Goal: Information Seeking & Learning: Learn about a topic

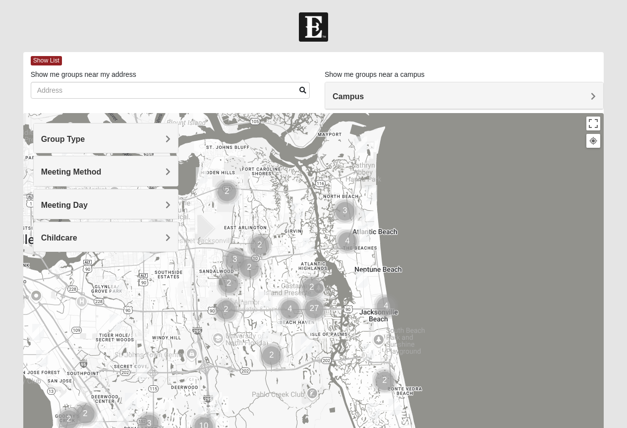
click at [85, 136] on span "Group Type" at bounding box center [63, 139] width 44 height 8
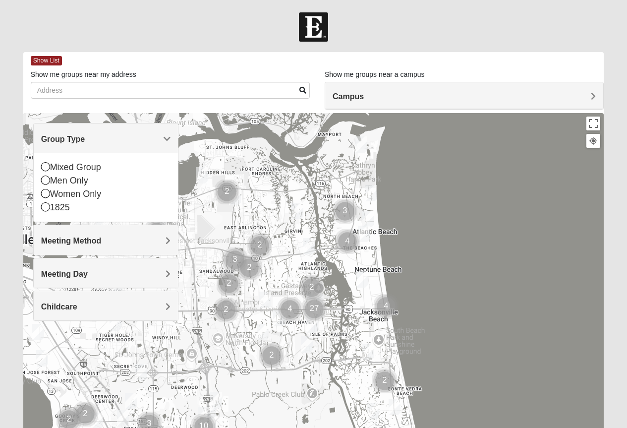
click at [85, 140] on span "Group Type" at bounding box center [63, 139] width 44 height 8
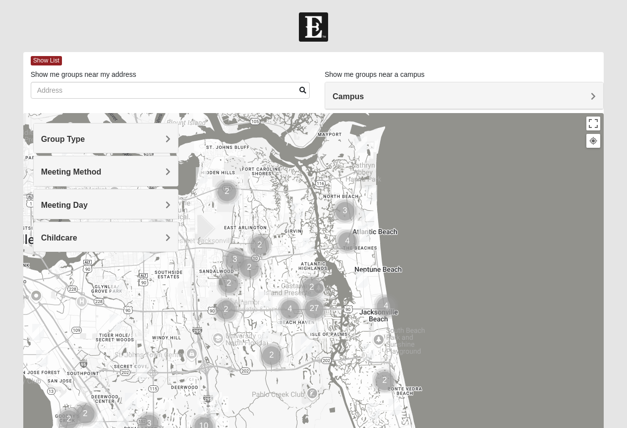
click at [102, 170] on span "Meeting Method" at bounding box center [71, 172] width 61 height 8
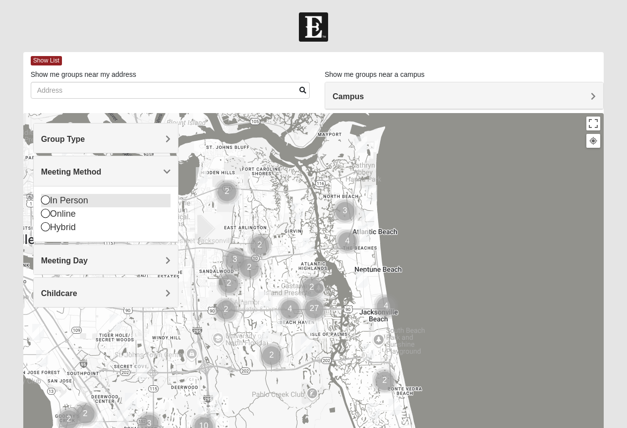
click at [46, 200] on icon at bounding box center [45, 199] width 9 height 9
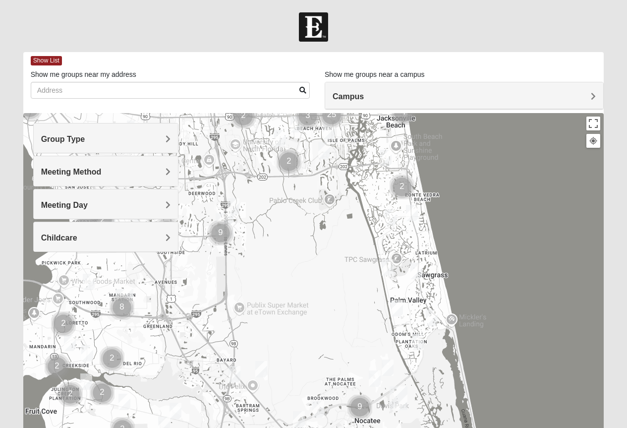
drag, startPoint x: 310, startPoint y: 377, endPoint x: 324, endPoint y: 175, distance: 202.3
click at [325, 174] on div at bounding box center [313, 311] width 581 height 397
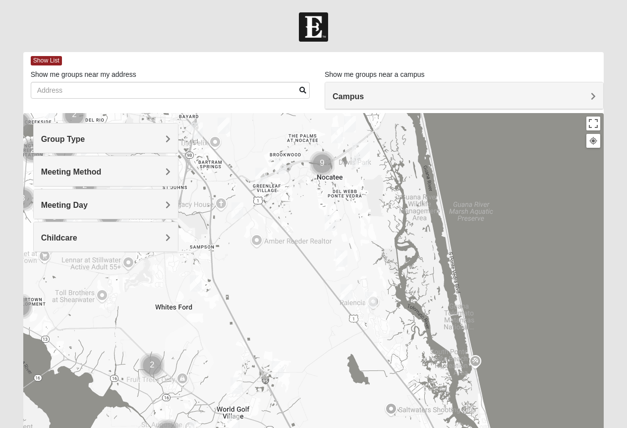
drag, startPoint x: 380, startPoint y: 408, endPoint x: 372, endPoint y: 262, distance: 146.5
click at [345, 169] on div at bounding box center [313, 311] width 581 height 397
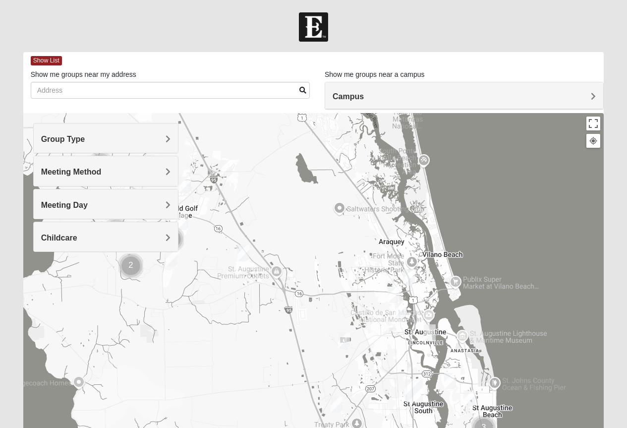
drag, startPoint x: 432, startPoint y: 407, endPoint x: 380, endPoint y: 203, distance: 209.9
click at [380, 203] on div at bounding box center [313, 311] width 581 height 397
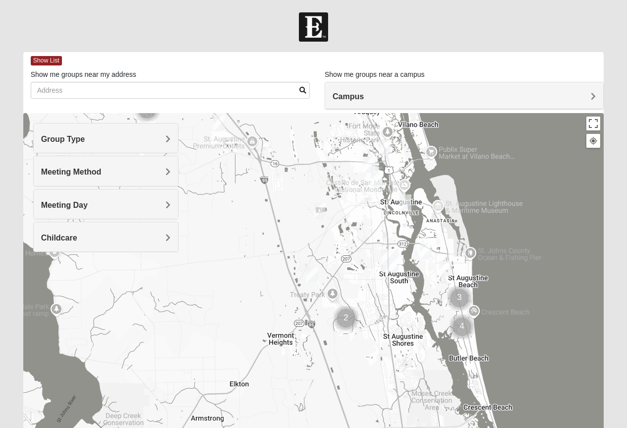
drag, startPoint x: 379, startPoint y: 381, endPoint x: 356, endPoint y: 251, distance: 131.6
click at [356, 251] on div at bounding box center [313, 311] width 581 height 397
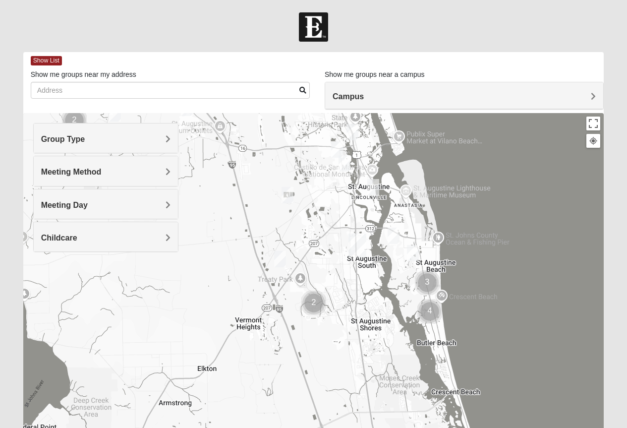
drag, startPoint x: 413, startPoint y: 374, endPoint x: 377, endPoint y: 365, distance: 36.3
click at [377, 365] on div at bounding box center [313, 311] width 581 height 397
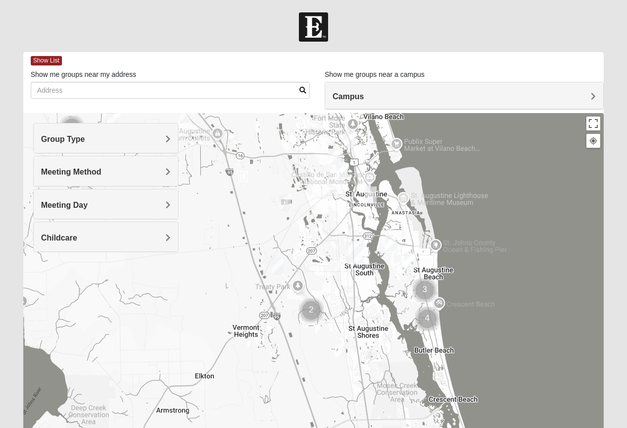
click at [412, 257] on img "Mixed Caple 32080" at bounding box center [411, 260] width 12 height 16
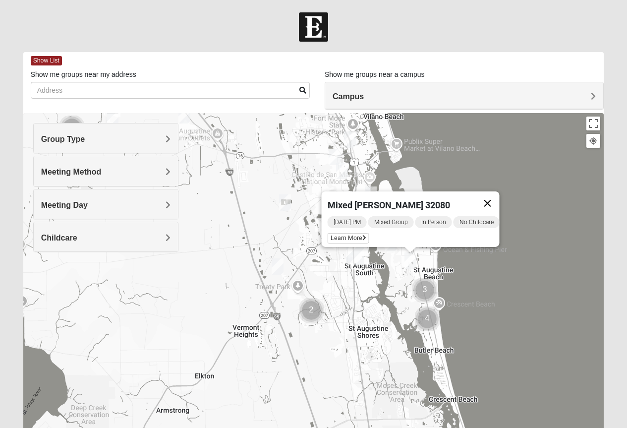
click at [494, 195] on button "Close" at bounding box center [488, 203] width 24 height 24
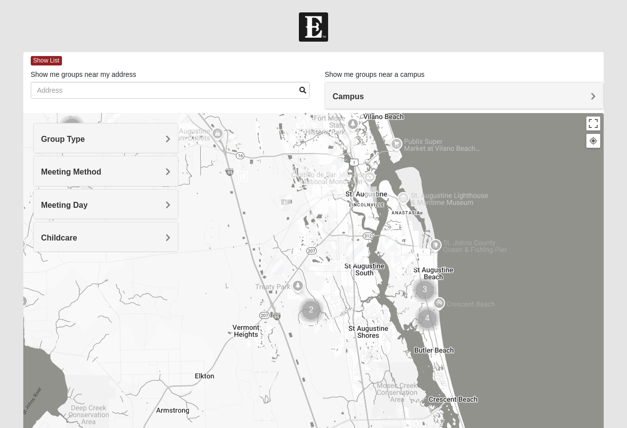
click at [390, 242] on img "1825 Mixed Lauter 32080" at bounding box center [391, 243] width 12 height 16
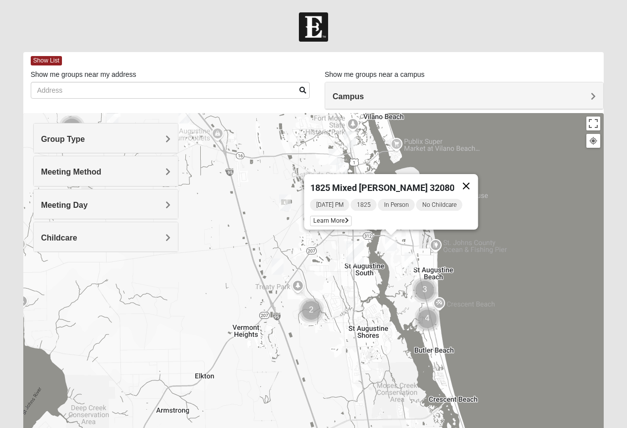
click at [462, 178] on button "Close" at bounding box center [466, 186] width 24 height 24
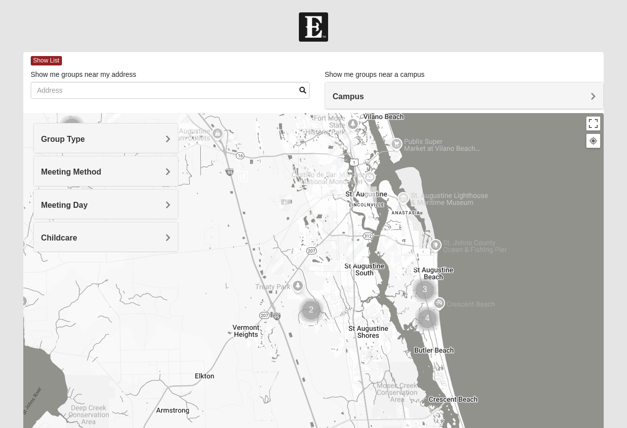
click at [427, 290] on img "Cluster of 3 groups" at bounding box center [425, 290] width 25 height 25
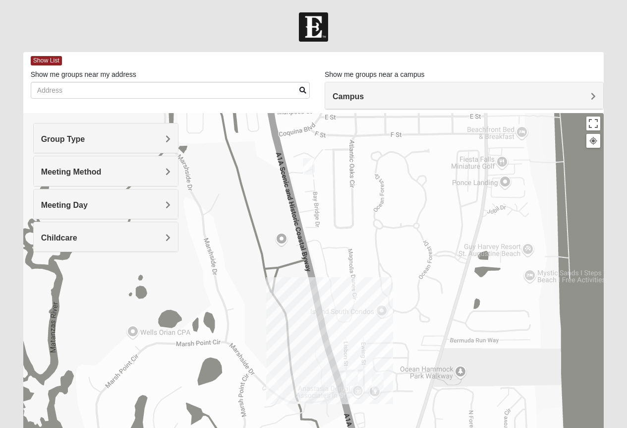
drag, startPoint x: 368, startPoint y: 293, endPoint x: 400, endPoint y: 261, distance: 44.9
click at [400, 261] on div "To navigate, press the arrow keys." at bounding box center [313, 311] width 581 height 397
click at [308, 164] on img "Womens Cannata 32080" at bounding box center [309, 167] width 12 height 16
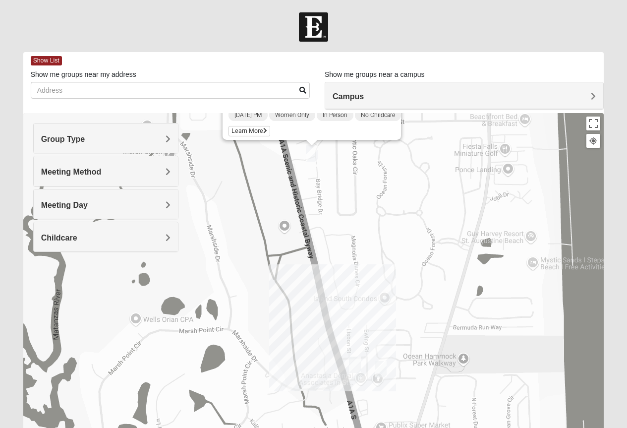
drag, startPoint x: 395, startPoint y: 365, endPoint x: 396, endPoint y: 298, distance: 67.0
click at [396, 298] on div "Womens [PERSON_NAME] 32080 [DATE] PM Women Only In Person No Childcare Learn Mo…" at bounding box center [313, 311] width 581 height 397
click at [358, 362] on img "Mixed West Wednesday 32080" at bounding box center [355, 365] width 12 height 16
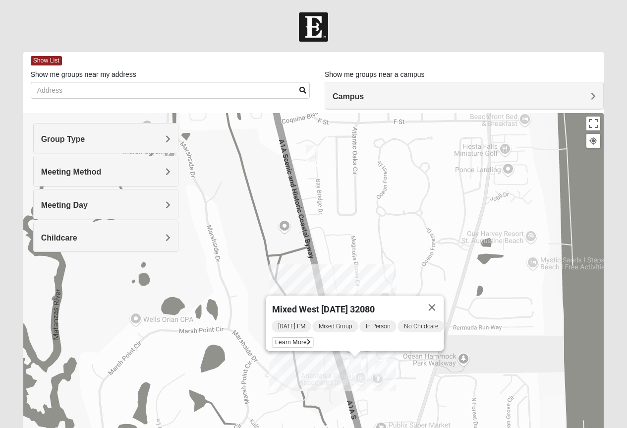
click at [381, 366] on img "Mixed West Tuesday 32080" at bounding box center [381, 369] width 12 height 16
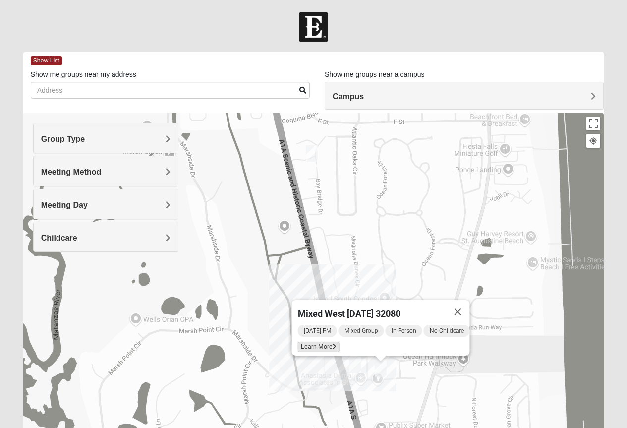
click at [311, 342] on span "Learn More" at bounding box center [319, 347] width 42 height 10
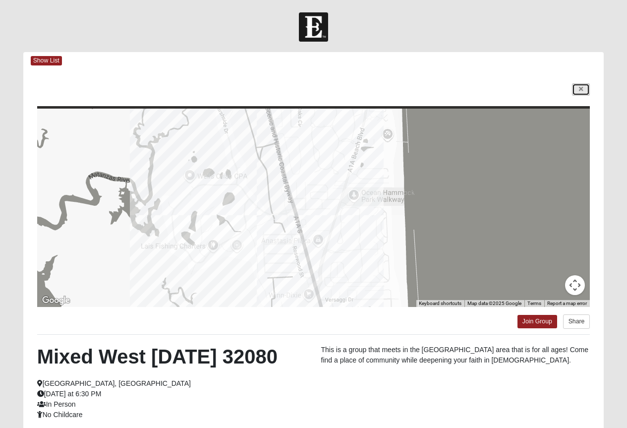
click at [584, 89] on link at bounding box center [581, 89] width 18 height 12
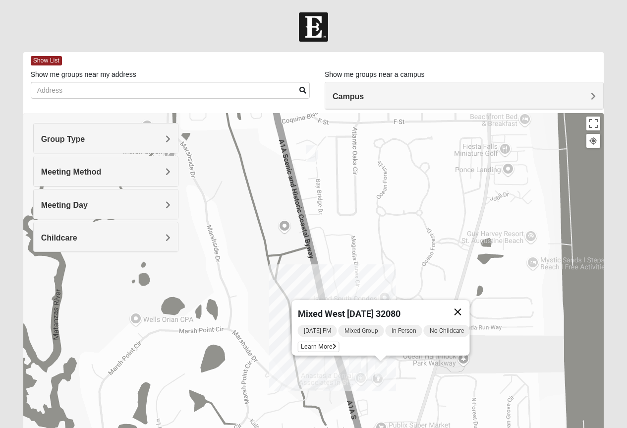
click at [464, 304] on button "Close" at bounding box center [458, 312] width 24 height 24
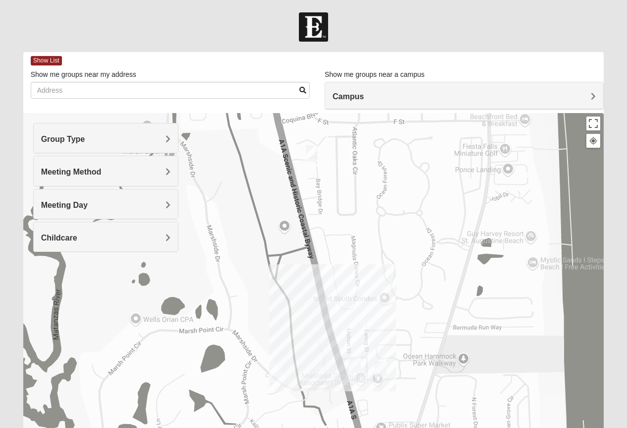
click at [357, 362] on img "Mixed West Wednesday 32080" at bounding box center [355, 365] width 12 height 16
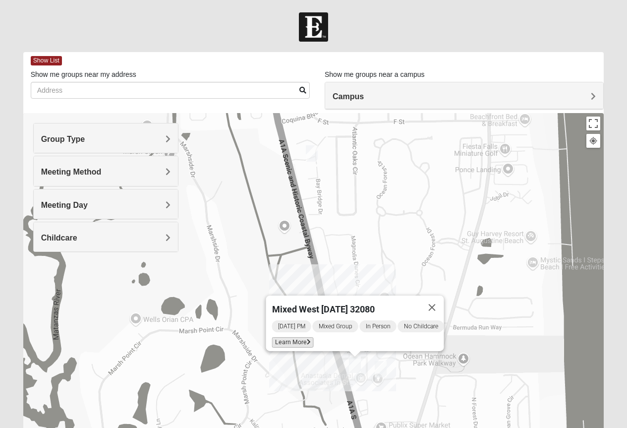
click at [288, 337] on span "Learn More" at bounding box center [293, 342] width 42 height 10
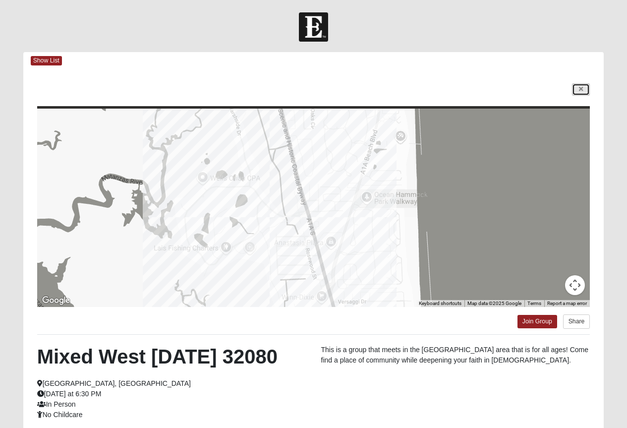
click at [584, 89] on link at bounding box center [581, 89] width 18 height 12
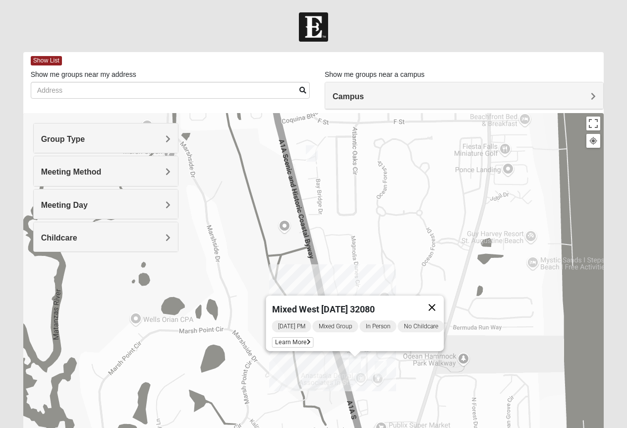
click at [441, 299] on button "Close" at bounding box center [432, 308] width 24 height 24
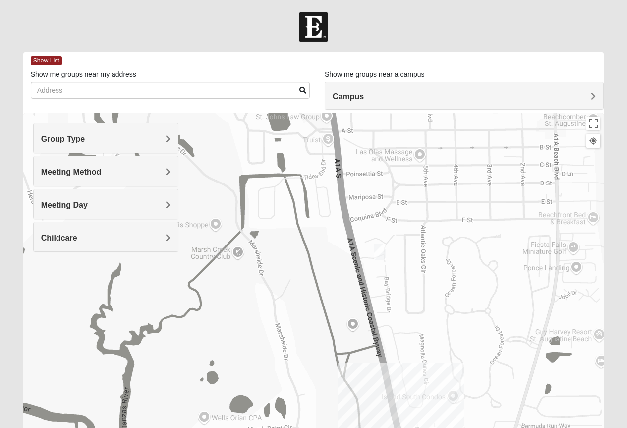
drag, startPoint x: 376, startPoint y: 243, endPoint x: 445, endPoint y: 344, distance: 122.1
click at [445, 344] on div at bounding box center [313, 311] width 581 height 397
click at [379, 251] on img "Womens Cannata 32080" at bounding box center [380, 251] width 12 height 16
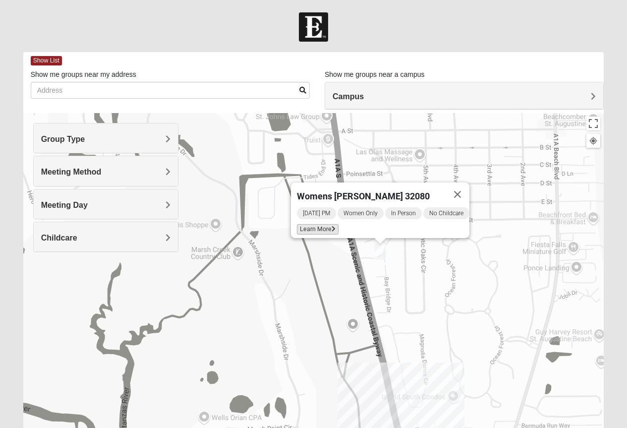
click at [311, 224] on span "Learn More" at bounding box center [318, 229] width 42 height 10
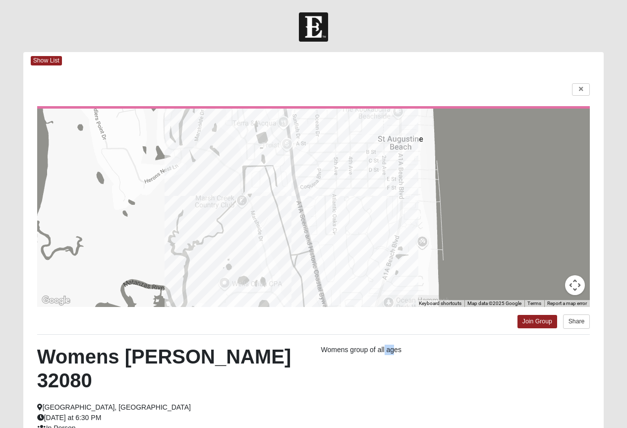
drag, startPoint x: 384, startPoint y: 362, endPoint x: 396, endPoint y: 338, distance: 26.4
click at [396, 338] on div "← Move left → Move right ↑ Move up ↓ Move down + Zoom in - Zoom out Home Jump l…" at bounding box center [313, 295] width 581 height 453
click at [583, 92] on icon at bounding box center [581, 89] width 4 height 6
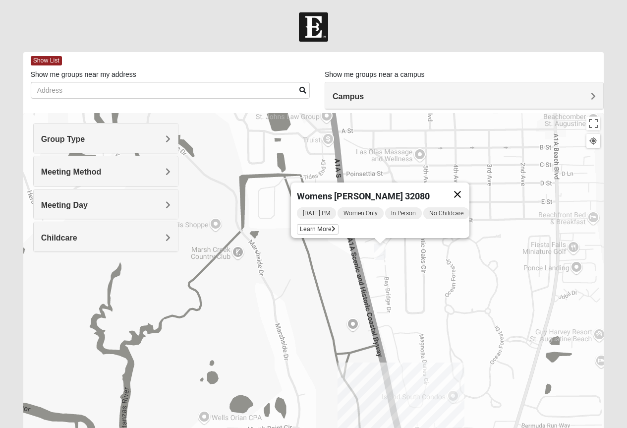
click at [461, 186] on button "Close" at bounding box center [458, 194] width 24 height 24
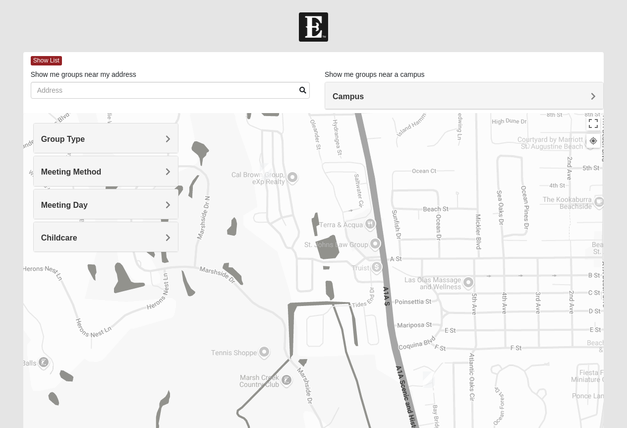
drag, startPoint x: 449, startPoint y: 185, endPoint x: 499, endPoint y: 314, distance: 139.0
click at [499, 314] on div at bounding box center [313, 311] width 581 height 397
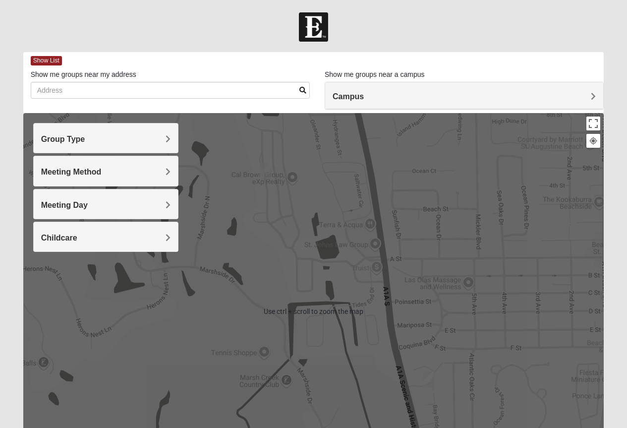
click at [497, 189] on div at bounding box center [313, 311] width 581 height 397
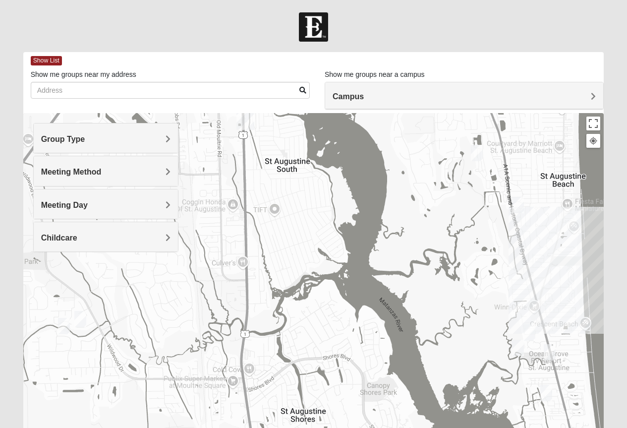
drag, startPoint x: 423, startPoint y: 277, endPoint x: 462, endPoint y: 250, distance: 47.7
click at [462, 250] on div at bounding box center [313, 311] width 581 height 397
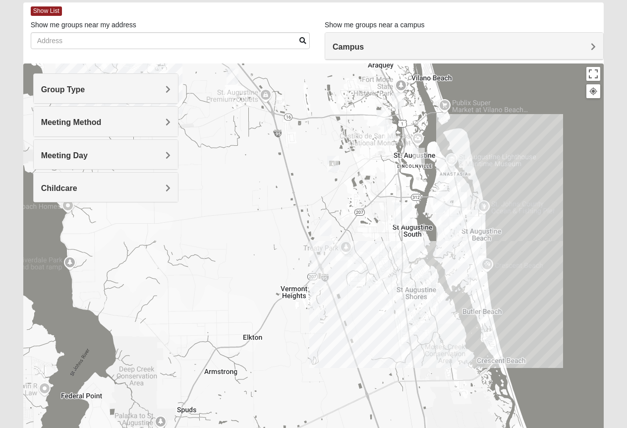
drag, startPoint x: 419, startPoint y: 229, endPoint x: 414, endPoint y: 243, distance: 14.7
click at [414, 243] on div at bounding box center [313, 261] width 581 height 397
click at [474, 280] on div at bounding box center [313, 261] width 581 height 397
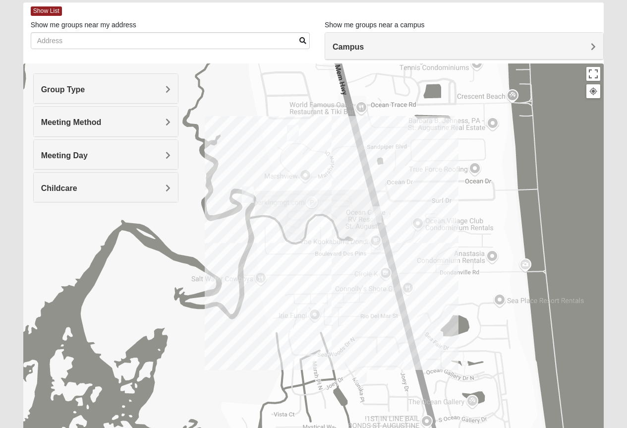
click at [364, 371] on img "Mixed Tant 32080" at bounding box center [361, 375] width 12 height 16
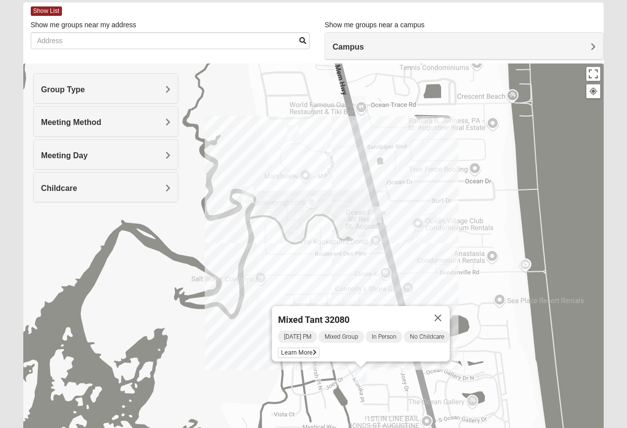
click at [448, 308] on button "Close" at bounding box center [438, 318] width 24 height 24
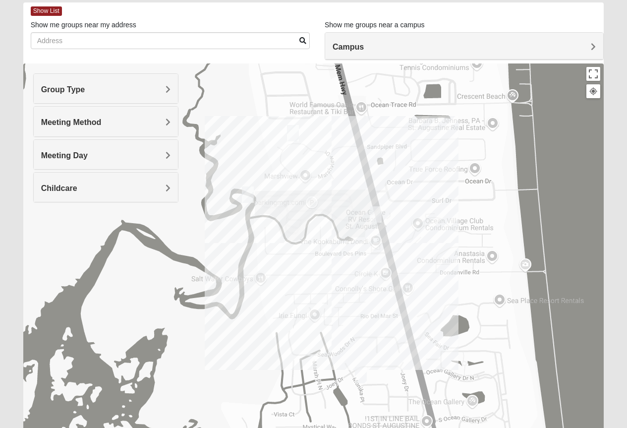
click at [376, 211] on img "Mens Day/West 32080" at bounding box center [376, 214] width 12 height 16
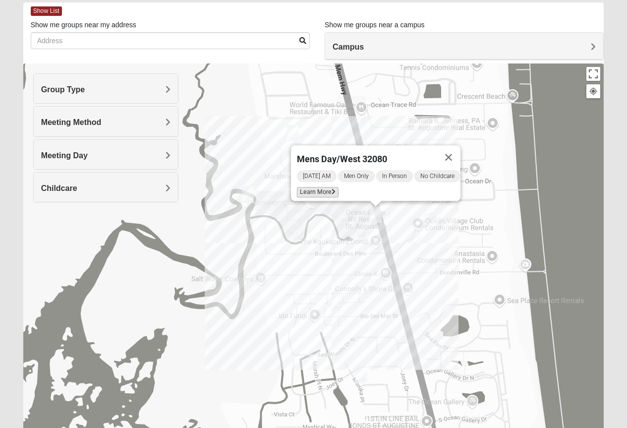
click at [313, 187] on span "Learn More" at bounding box center [318, 192] width 42 height 10
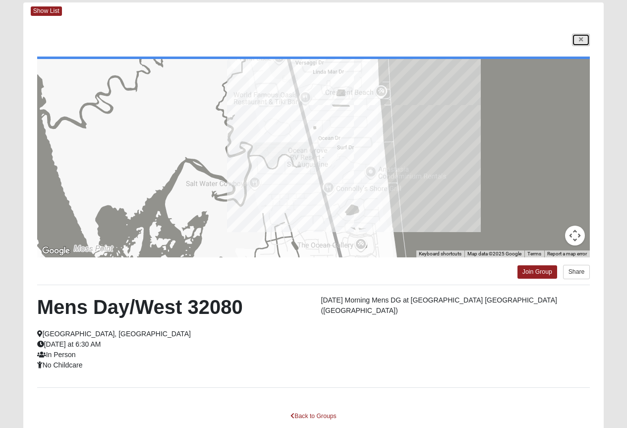
click at [578, 40] on link at bounding box center [581, 40] width 18 height 12
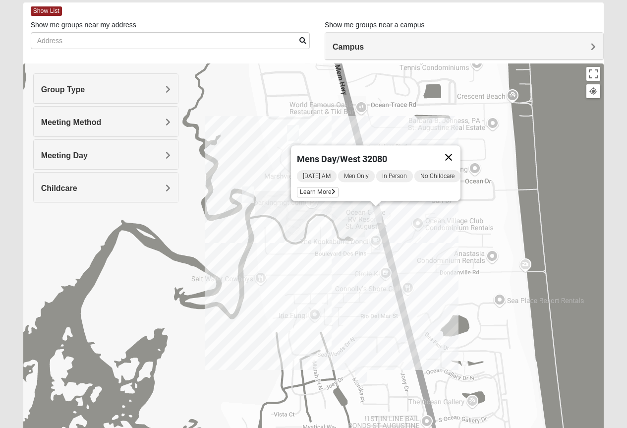
click at [454, 148] on button "Close" at bounding box center [449, 157] width 24 height 24
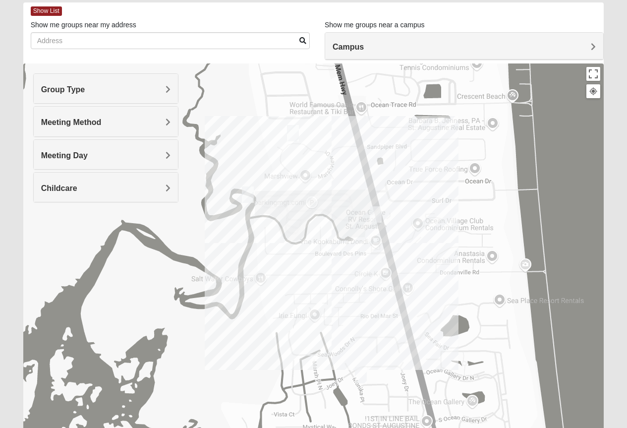
click at [248, 193] on img "Mens Day/Nettles 32080" at bounding box center [248, 194] width 12 height 16
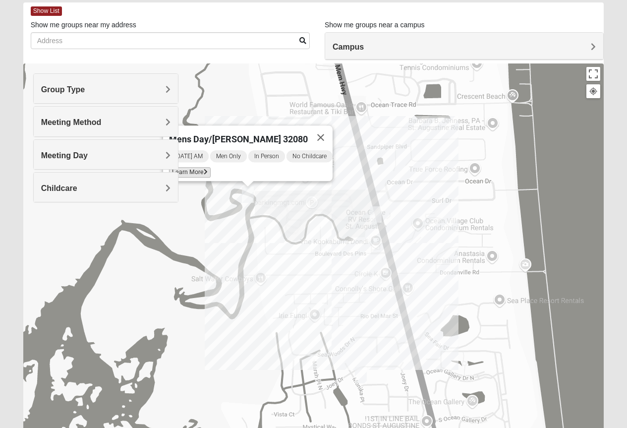
click at [184, 167] on span "Learn More" at bounding box center [190, 172] width 42 height 10
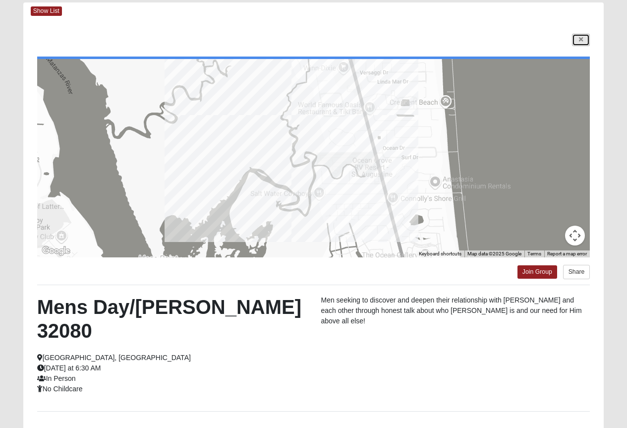
click at [581, 39] on icon at bounding box center [581, 40] width 4 height 6
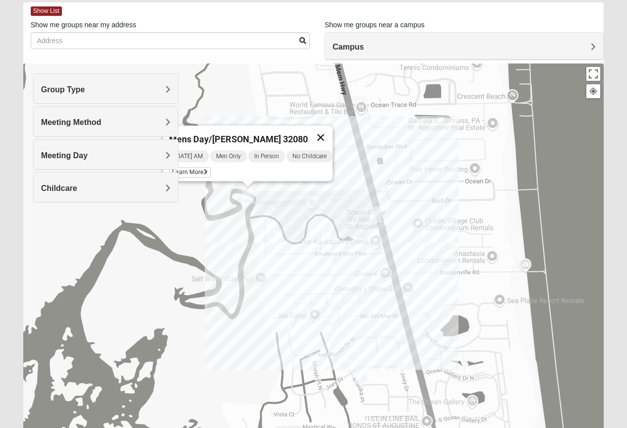
click at [328, 129] on button "Close" at bounding box center [321, 137] width 24 height 24
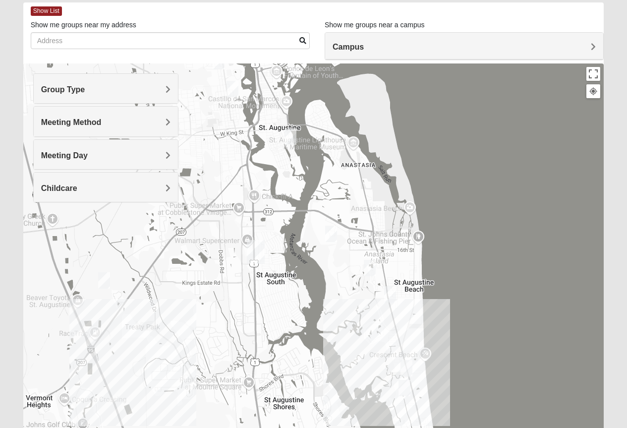
drag, startPoint x: 339, startPoint y: 142, endPoint x: 339, endPoint y: 306, distance: 163.7
click at [339, 306] on div at bounding box center [313, 261] width 581 height 397
click at [331, 232] on img "1825 Mixed Lauter 32080" at bounding box center [331, 234] width 12 height 16
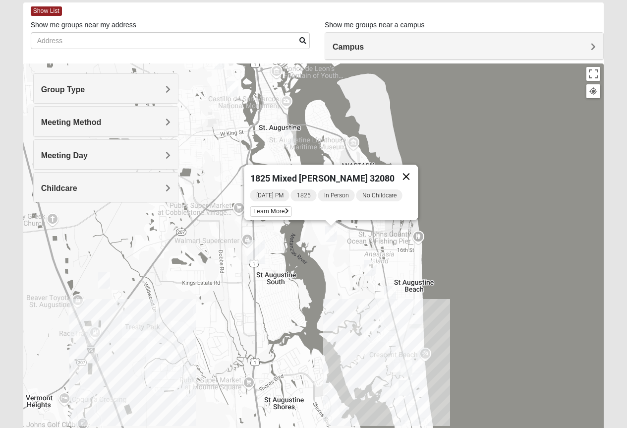
click at [399, 168] on button "Close" at bounding box center [406, 177] width 24 height 24
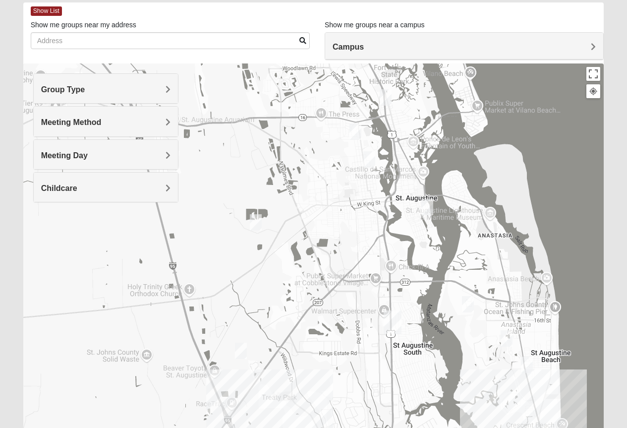
drag, startPoint x: 296, startPoint y: 175, endPoint x: 434, endPoint y: 247, distance: 155.7
click at [434, 247] on div at bounding box center [313, 261] width 581 height 397
click at [428, 201] on img "Womens Haas 32084" at bounding box center [428, 207] width 12 height 16
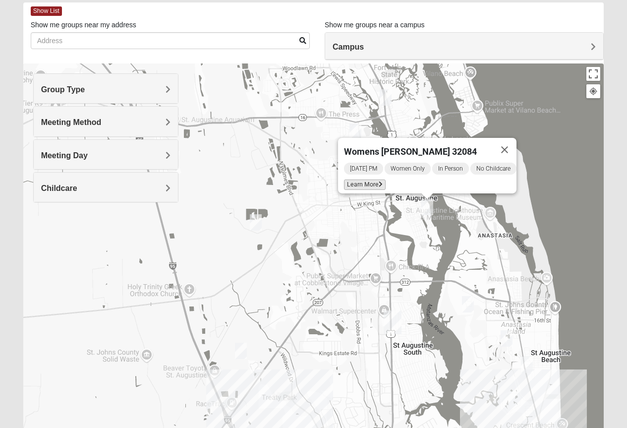
click at [360, 180] on span "Learn More" at bounding box center [365, 185] width 42 height 10
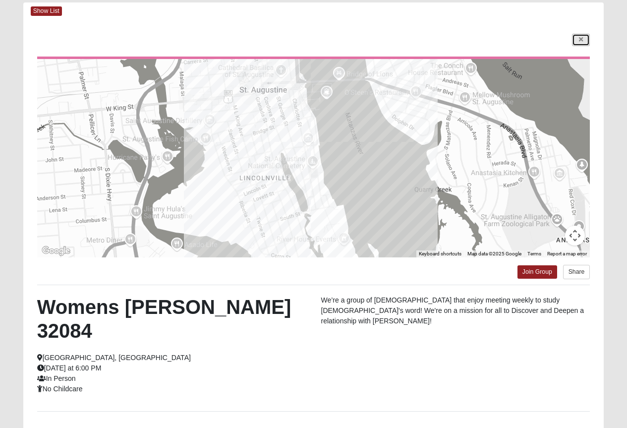
click at [581, 37] on icon at bounding box center [581, 40] width 4 height 6
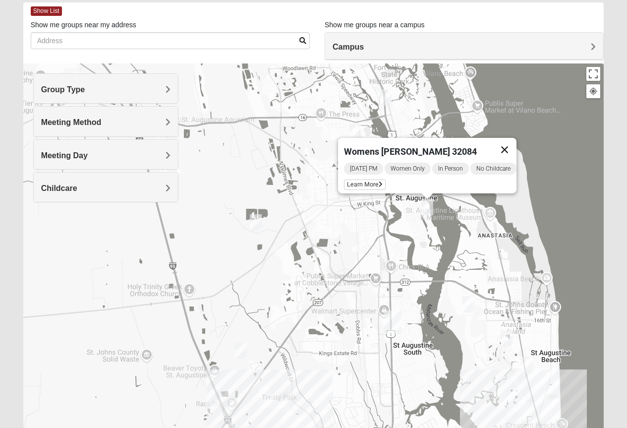
click at [515, 142] on button "Close" at bounding box center [505, 150] width 24 height 24
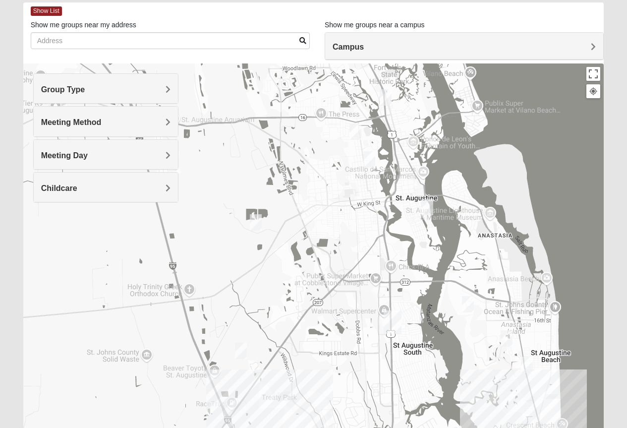
click at [384, 94] on img "Mens Helwig 32084" at bounding box center [386, 97] width 12 height 16
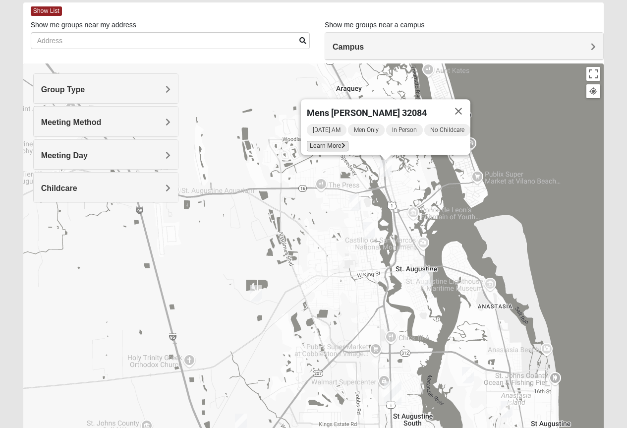
click at [330, 141] on span "Learn More" at bounding box center [328, 146] width 42 height 10
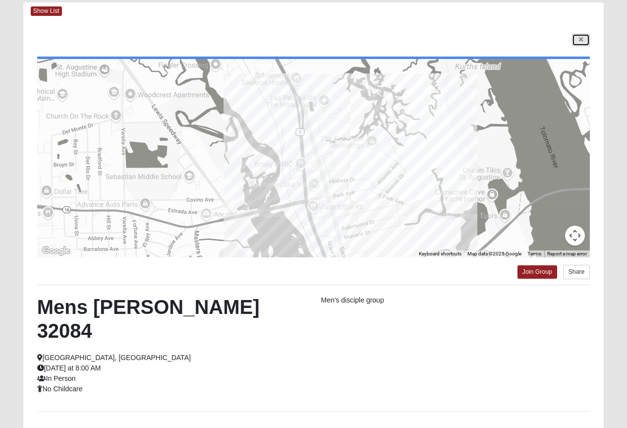
click at [581, 39] on icon at bounding box center [581, 40] width 4 height 6
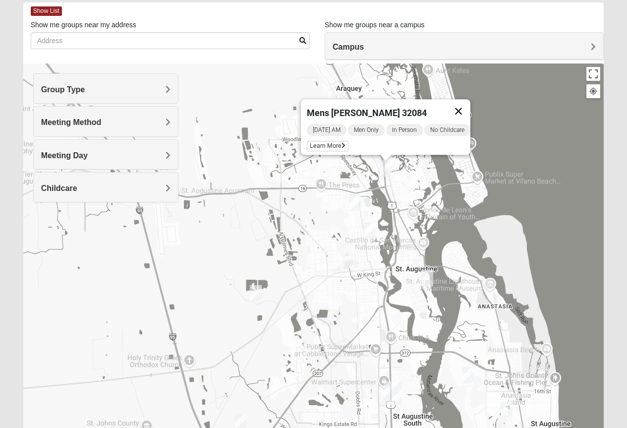
click at [468, 106] on button "Close" at bounding box center [459, 111] width 24 height 24
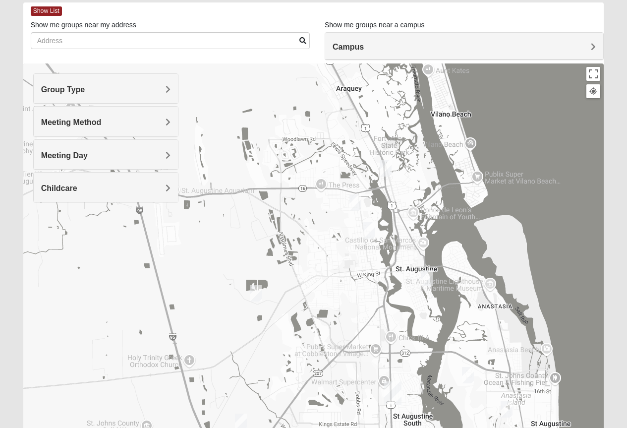
click at [358, 200] on img "Mens Griffin 32084" at bounding box center [356, 202] width 12 height 16
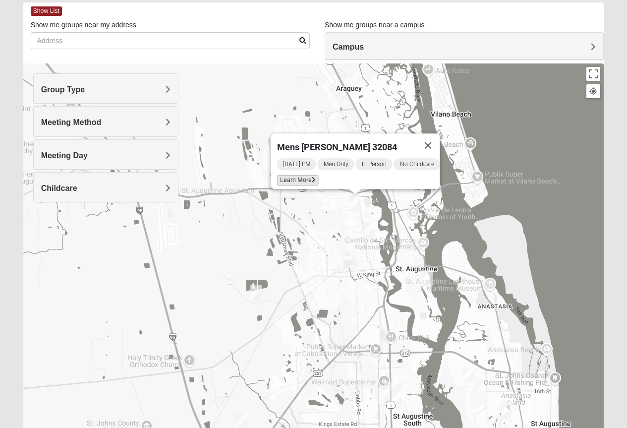
click at [296, 175] on span "Learn More" at bounding box center [298, 180] width 42 height 10
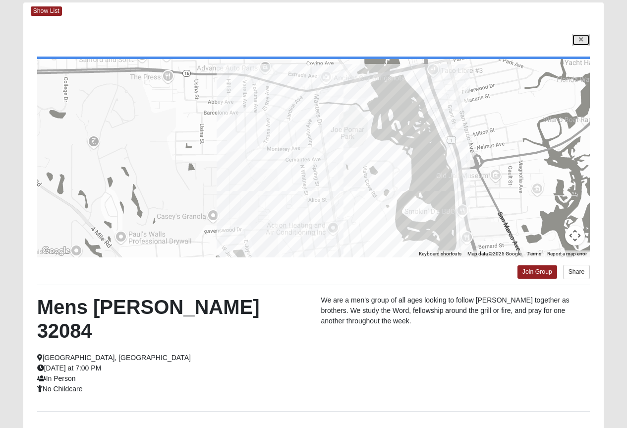
click at [577, 38] on link at bounding box center [581, 40] width 18 height 12
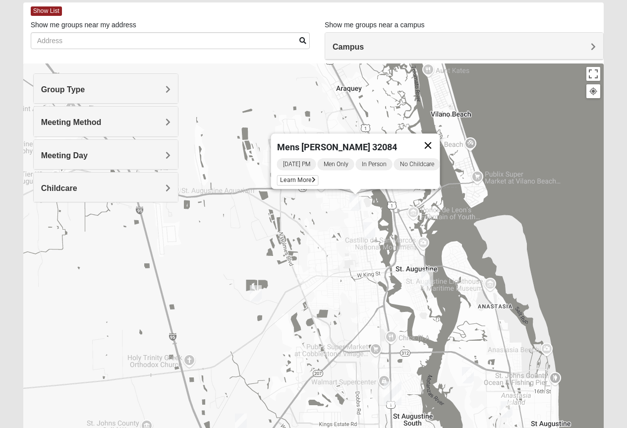
click at [430, 140] on button "Close" at bounding box center [428, 145] width 24 height 24
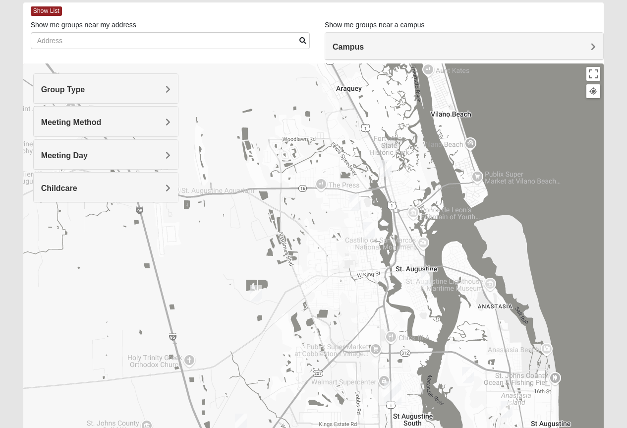
click at [366, 227] on img "Mixed Richardson 32084" at bounding box center [370, 230] width 12 height 16
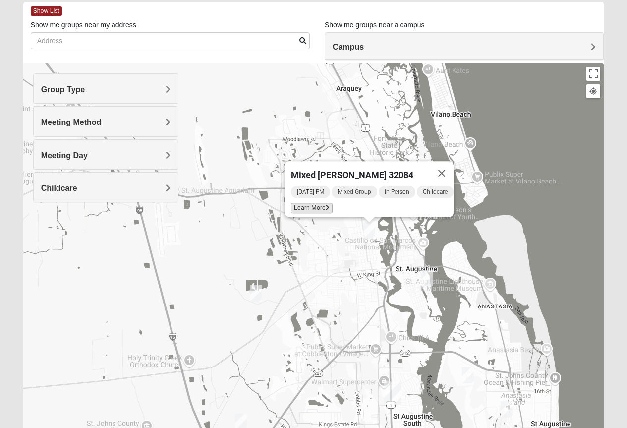
click at [307, 206] on span "Learn More" at bounding box center [312, 208] width 42 height 10
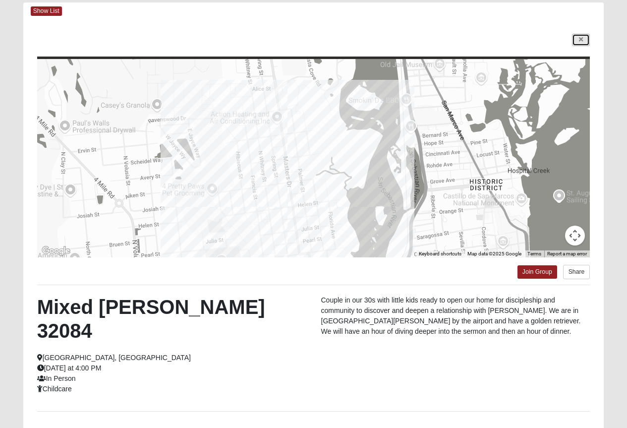
click at [584, 37] on link at bounding box center [581, 40] width 18 height 12
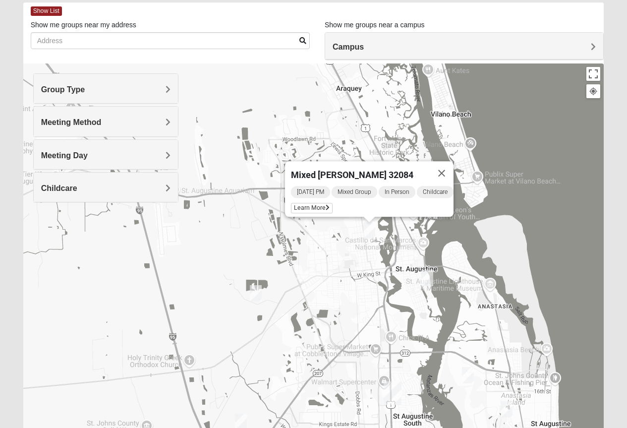
click at [254, 295] on img "Mixed Marenco 32084" at bounding box center [256, 293] width 12 height 16
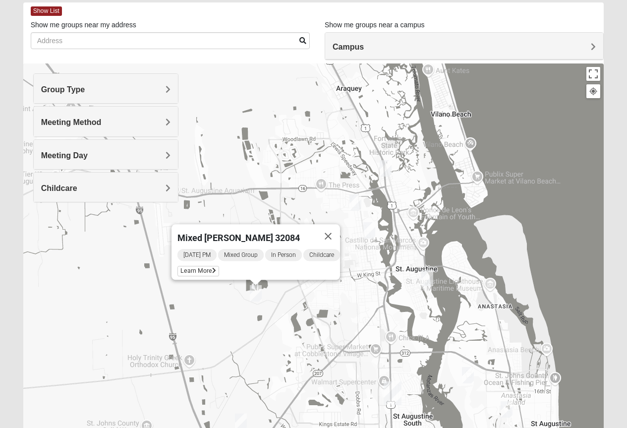
click at [239, 417] on img "Mixed Noteware 32084" at bounding box center [241, 422] width 12 height 16
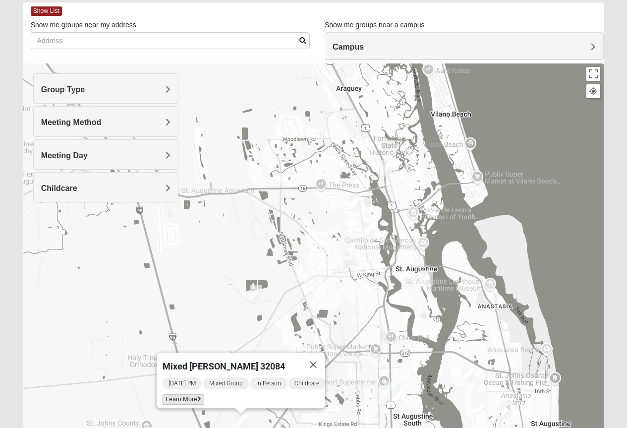
click at [179, 394] on span "Learn More" at bounding box center [184, 399] width 42 height 10
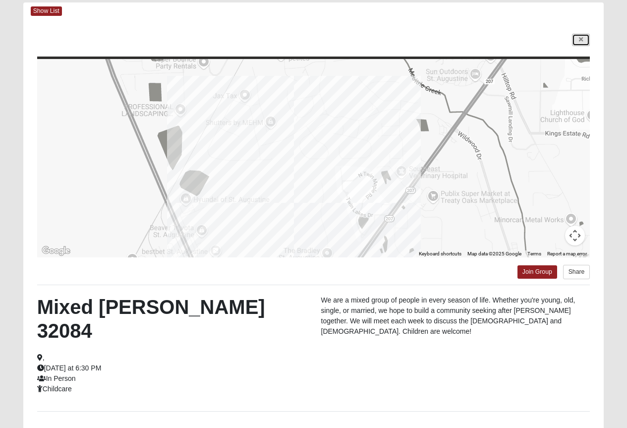
click at [578, 39] on link at bounding box center [581, 40] width 18 height 12
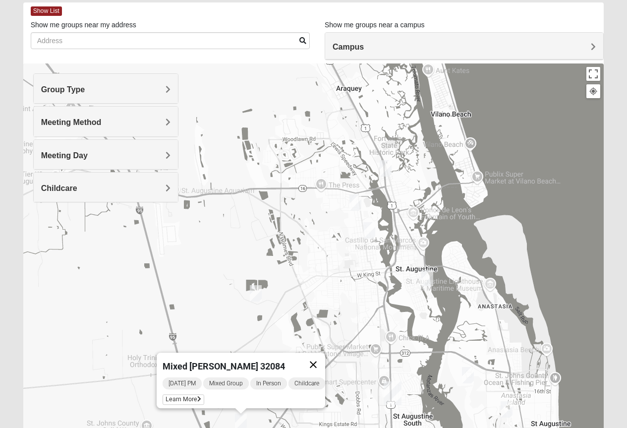
click at [318, 357] on button "Close" at bounding box center [314, 365] width 24 height 24
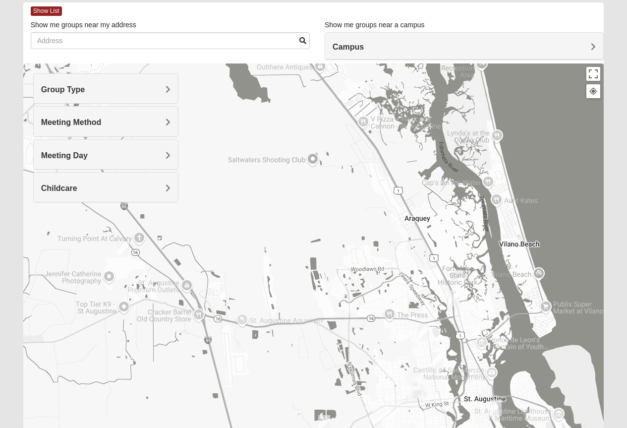
drag, startPoint x: 327, startPoint y: 258, endPoint x: 395, endPoint y: 391, distance: 149.9
click at [395, 391] on div at bounding box center [313, 261] width 581 height 397
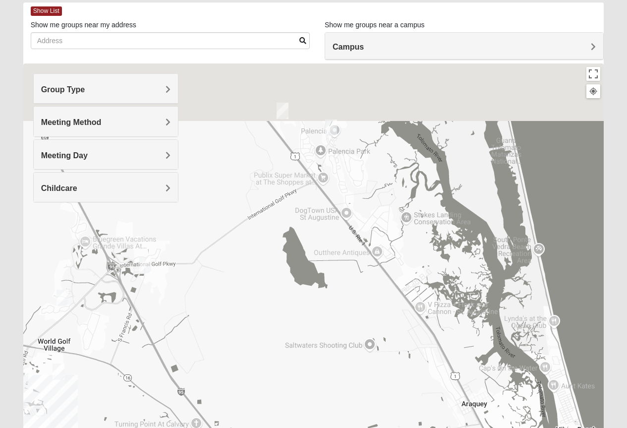
drag, startPoint x: 349, startPoint y: 174, endPoint x: 406, endPoint y: 364, distance: 198.3
click at [406, 364] on div at bounding box center [313, 261] width 581 height 397
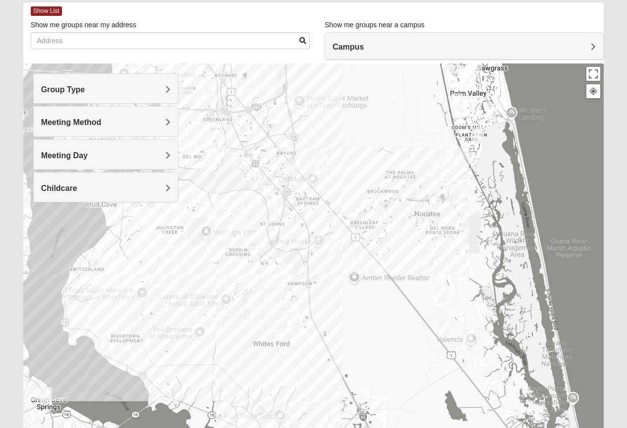
drag, startPoint x: 284, startPoint y: 233, endPoint x: 384, endPoint y: 330, distance: 139.9
click at [384, 330] on div at bounding box center [313, 261] width 581 height 397
click at [164, 88] on h4 "Group Type" at bounding box center [105, 89] width 129 height 9
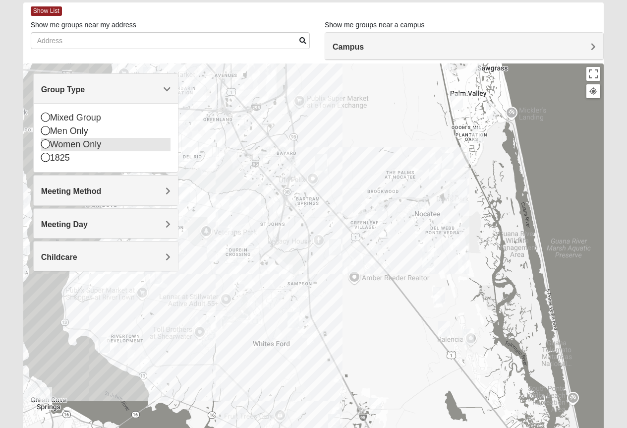
click at [46, 144] on icon at bounding box center [45, 143] width 9 height 9
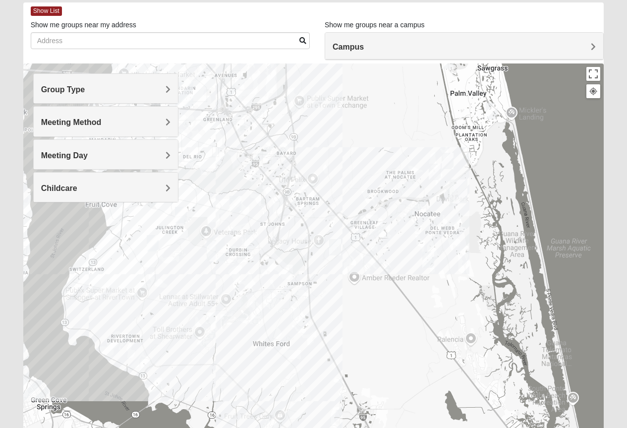
click at [102, 120] on span "Meeting Method" at bounding box center [71, 122] width 61 height 8
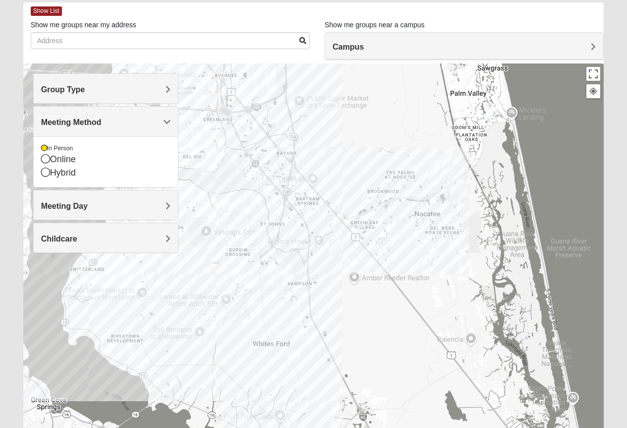
click at [102, 121] on span "Meeting Method" at bounding box center [71, 122] width 61 height 8
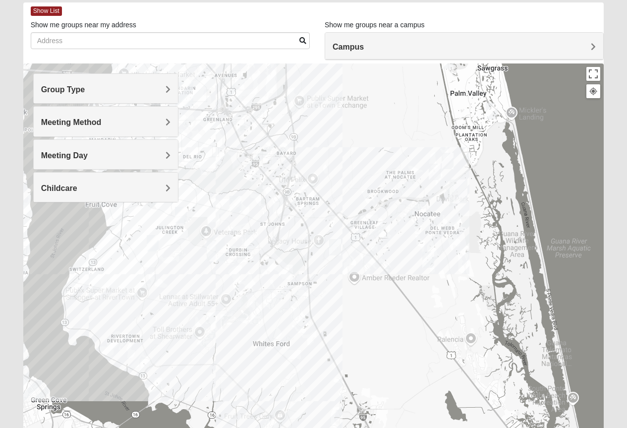
click at [428, 258] on img "Womens Buckland/McGowan 32081" at bounding box center [429, 259] width 12 height 16
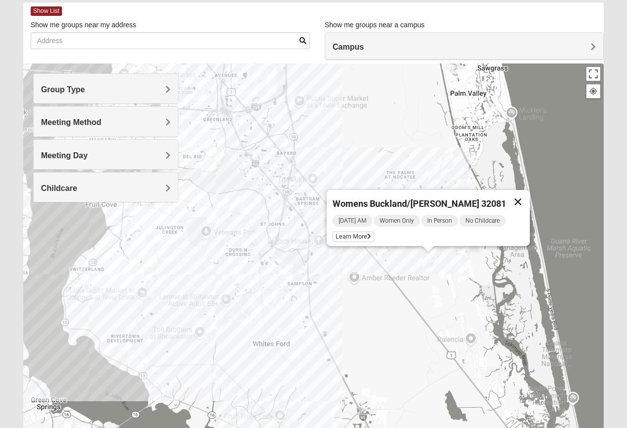
click at [511, 193] on button "Close" at bounding box center [518, 202] width 24 height 24
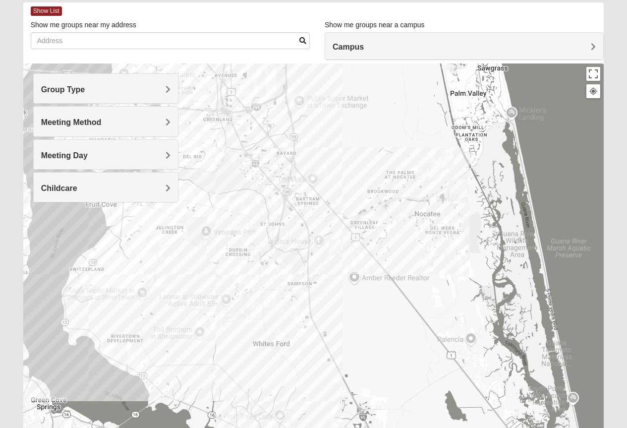
click at [336, 244] on img "Womens Houser 32259" at bounding box center [335, 247] width 12 height 16
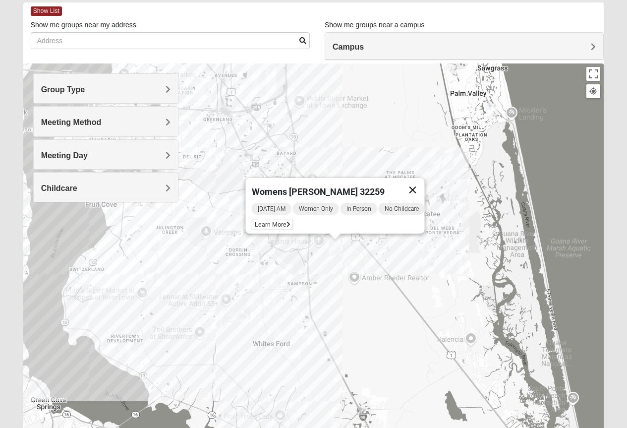
click at [419, 181] on button "Close" at bounding box center [413, 190] width 24 height 24
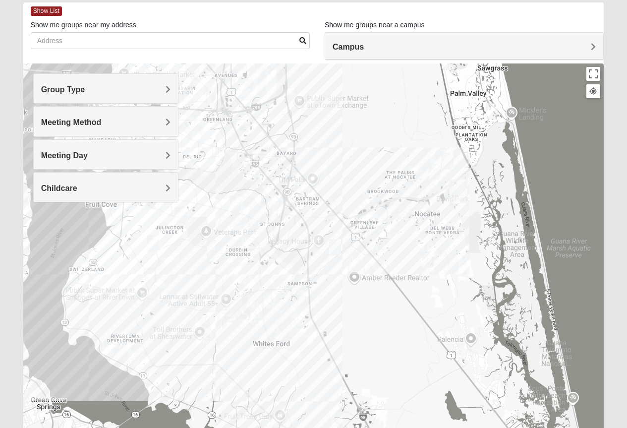
click at [436, 168] on img "Womens Bonner 32081" at bounding box center [435, 172] width 12 height 16
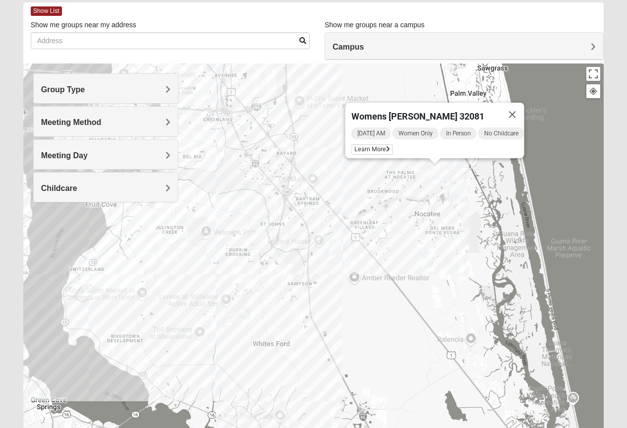
click at [449, 160] on img "Womens Masulli 32081" at bounding box center [448, 161] width 12 height 16
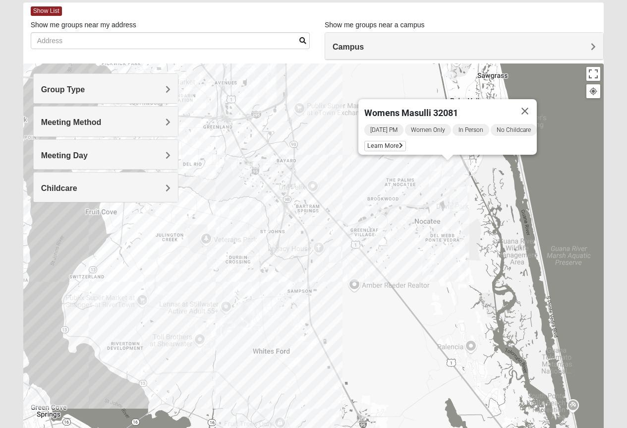
click at [420, 201] on div "Womens Masulli 32081 [DATE] PM Women Only In Person No Childcare Learn More" at bounding box center [313, 261] width 581 height 397
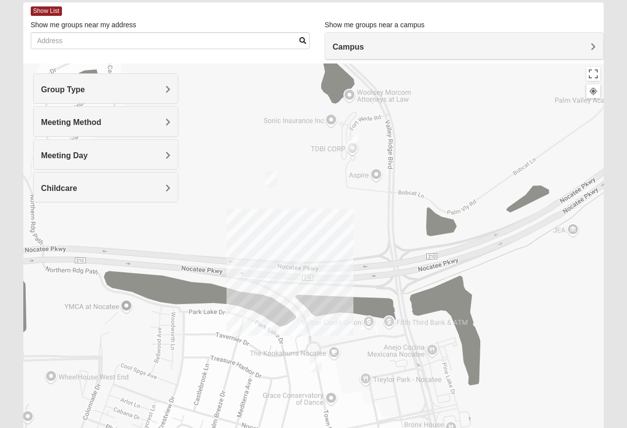
click at [354, 143] on img "Womens Damrow 32081" at bounding box center [352, 143] width 12 height 16
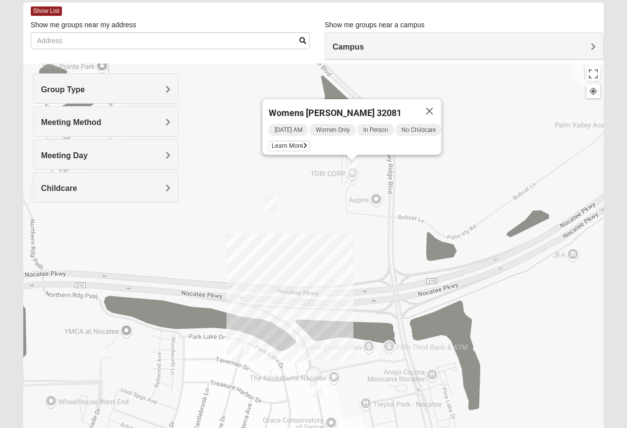
click at [276, 203] on img "Womens Piscitelli 32081" at bounding box center [271, 204] width 12 height 16
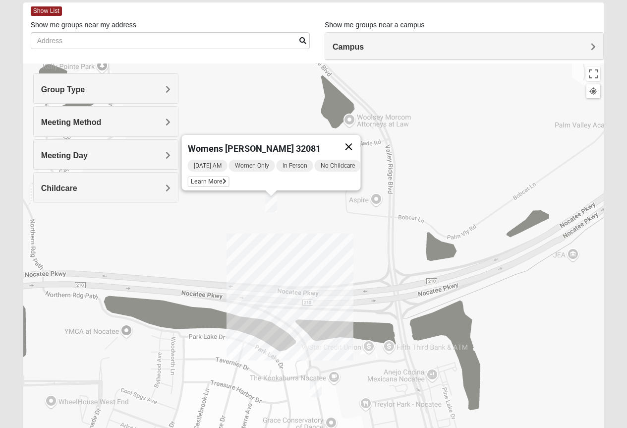
click at [350, 139] on button "Close" at bounding box center [349, 147] width 24 height 24
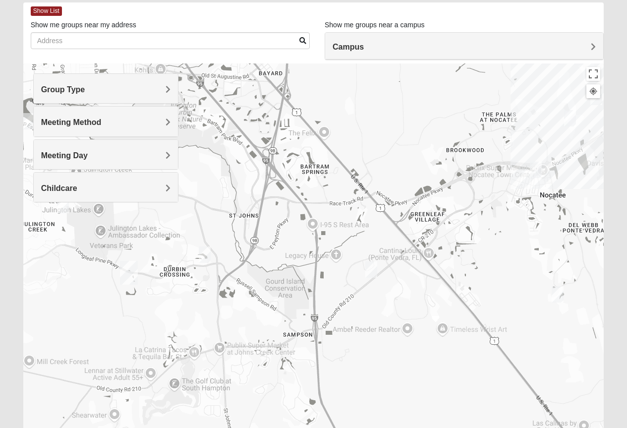
drag, startPoint x: 234, startPoint y: 248, endPoint x: 428, endPoint y: 253, distance: 194.5
click at [428, 253] on div at bounding box center [313, 261] width 581 height 397
click at [375, 267] on img "Womens Houser 32259" at bounding box center [371, 269] width 12 height 16
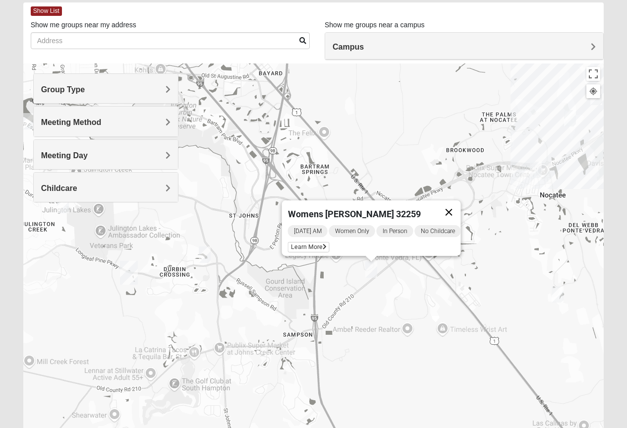
click at [453, 200] on button "Close" at bounding box center [449, 212] width 24 height 24
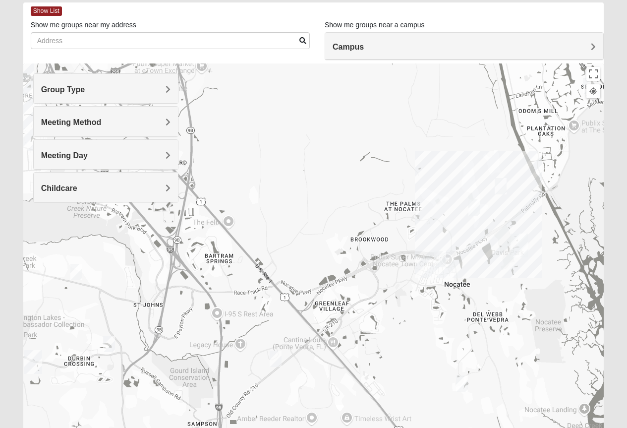
drag, startPoint x: 557, startPoint y: 184, endPoint x: 456, endPoint y: 264, distance: 129.3
click at [459, 276] on div at bounding box center [313, 261] width 581 height 397
click at [476, 206] on img "Womens Bonner 32081" at bounding box center [473, 207] width 12 height 16
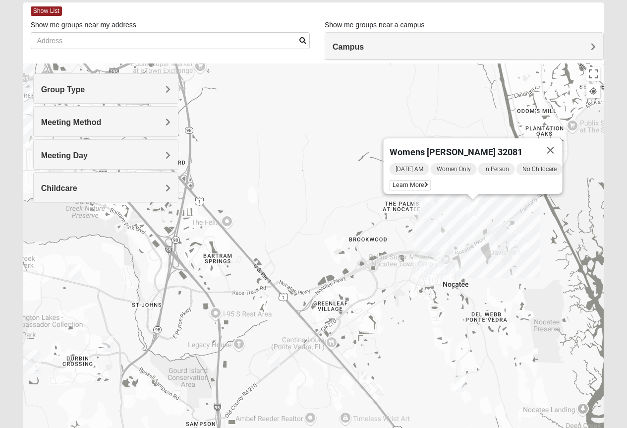
click at [496, 208] on div "Womens [PERSON_NAME] 32081 [DATE] AM Women Only In Person No Childcare Learn Mo…" at bounding box center [313, 261] width 581 height 397
click at [557, 140] on button "Close" at bounding box center [551, 150] width 24 height 24
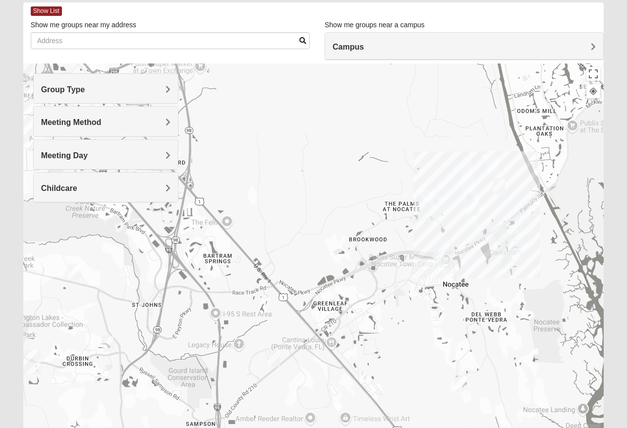
click at [499, 185] on img "Womens Masulli 32081" at bounding box center [499, 186] width 12 height 16
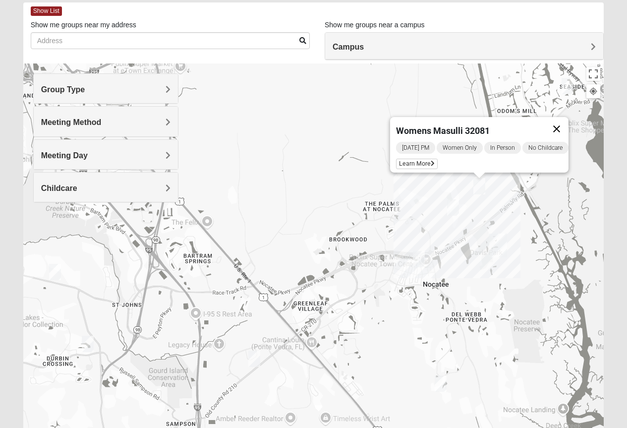
click at [563, 122] on button "Close" at bounding box center [557, 129] width 24 height 24
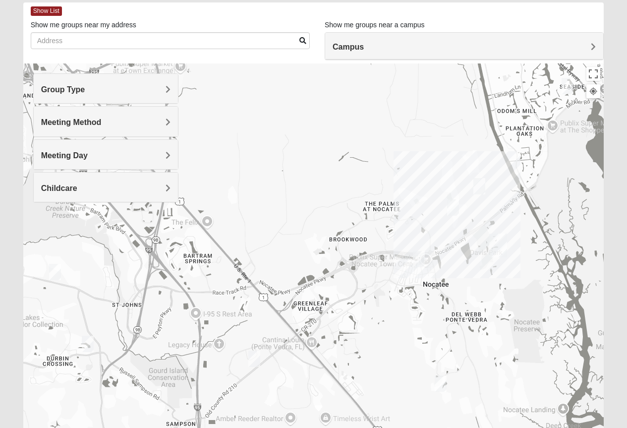
click at [479, 189] on img "Womens Masulli 32081" at bounding box center [480, 186] width 12 height 16
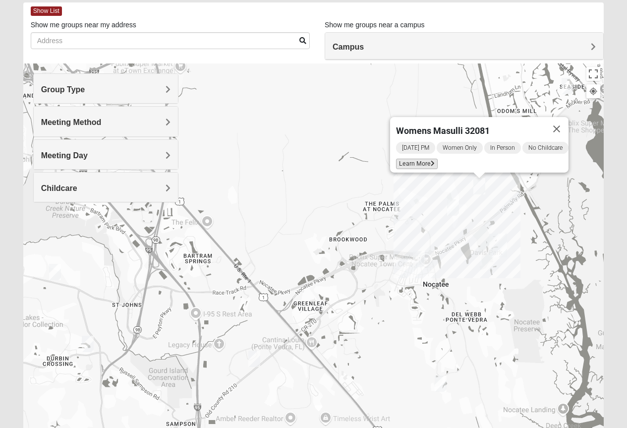
click at [413, 159] on span "Learn More" at bounding box center [417, 164] width 42 height 10
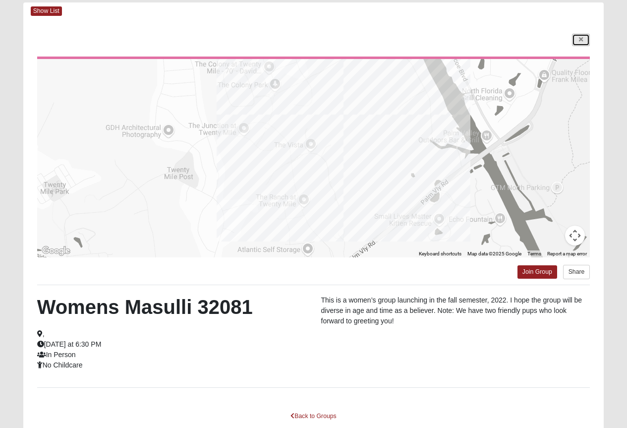
click at [583, 38] on icon at bounding box center [581, 40] width 4 height 6
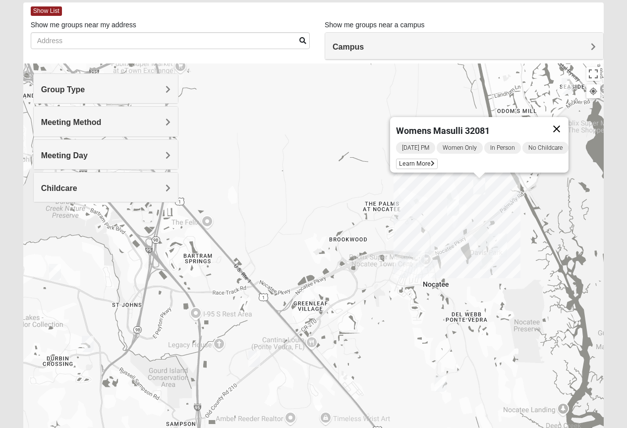
click at [562, 120] on button "Close" at bounding box center [557, 129] width 24 height 24
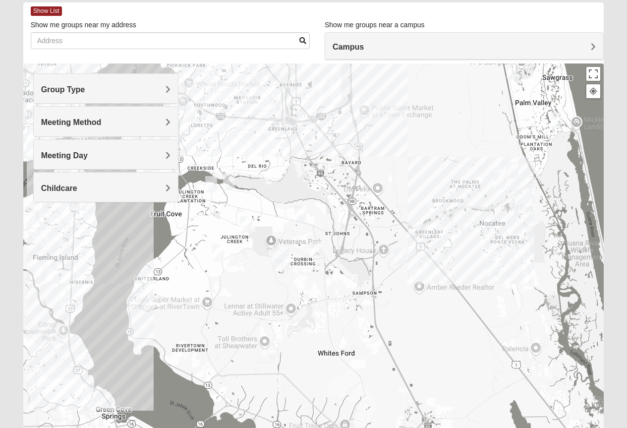
click at [556, 115] on img "Womens Beeson 32082" at bounding box center [557, 120] width 12 height 16
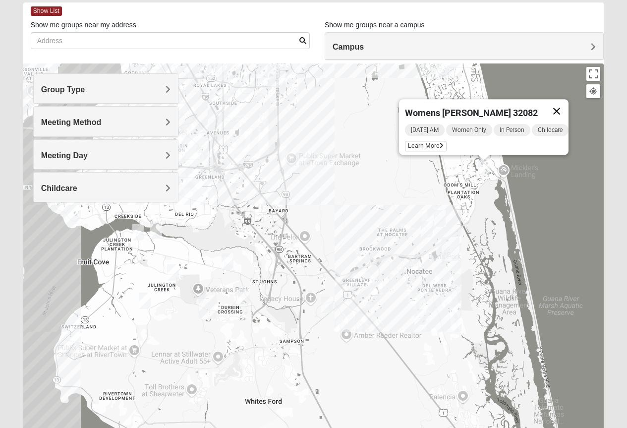
click at [564, 104] on button "Close" at bounding box center [557, 111] width 24 height 24
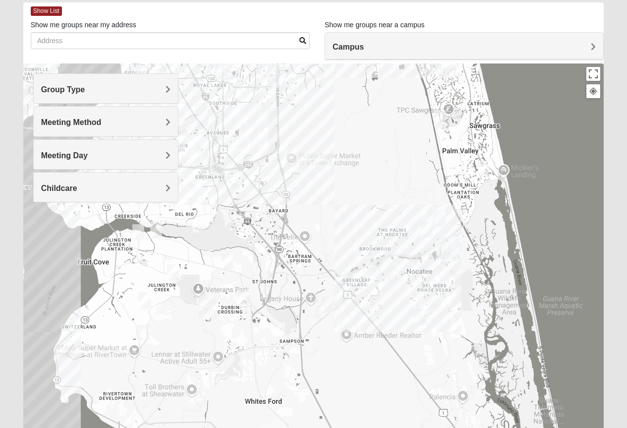
click at [441, 116] on img "Womens Gibbs 32082" at bounding box center [440, 118] width 12 height 16
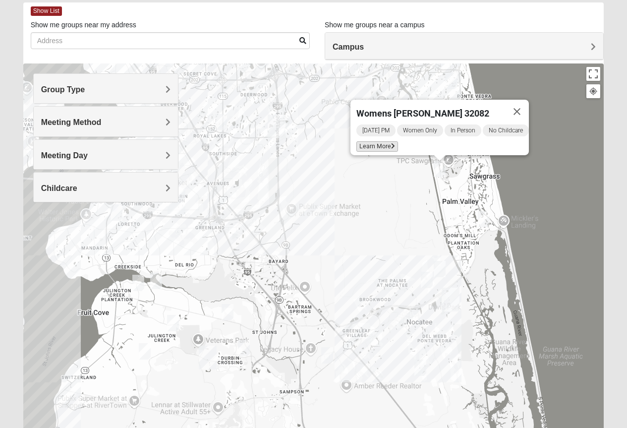
click at [371, 141] on span "Learn More" at bounding box center [378, 146] width 42 height 10
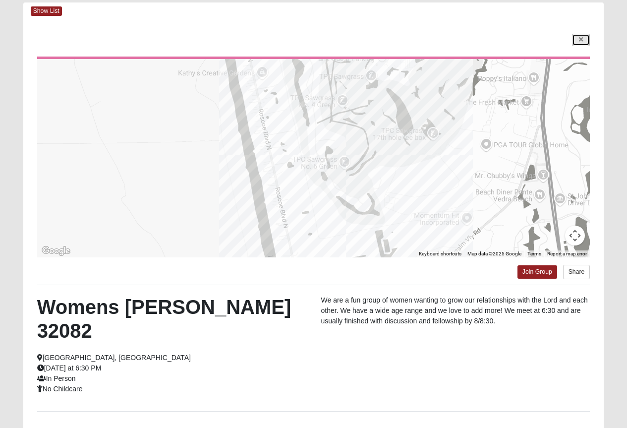
click at [582, 38] on icon at bounding box center [581, 40] width 4 height 6
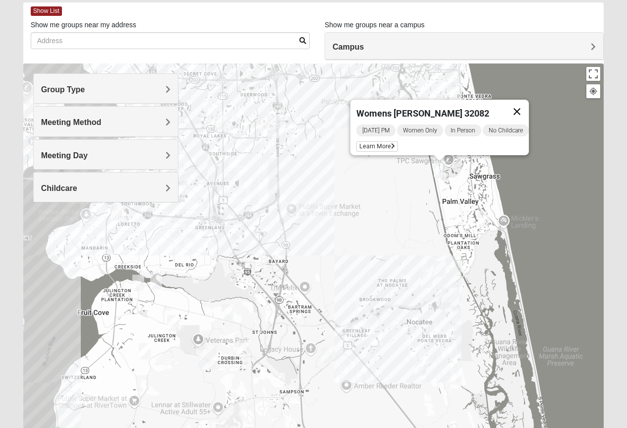
click at [525, 102] on button "Close" at bounding box center [517, 112] width 24 height 24
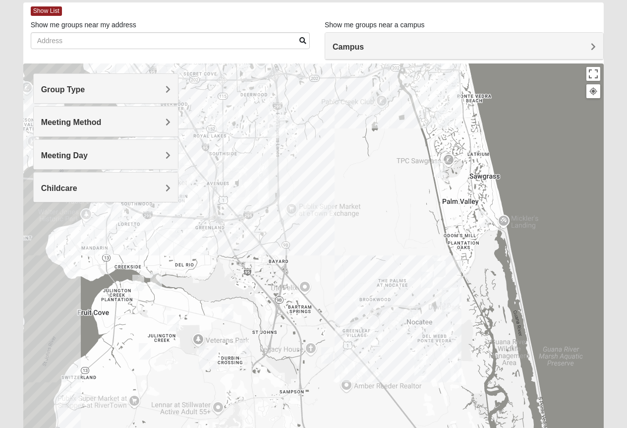
click at [446, 117] on img "Womens Paul 32082" at bounding box center [443, 119] width 12 height 16
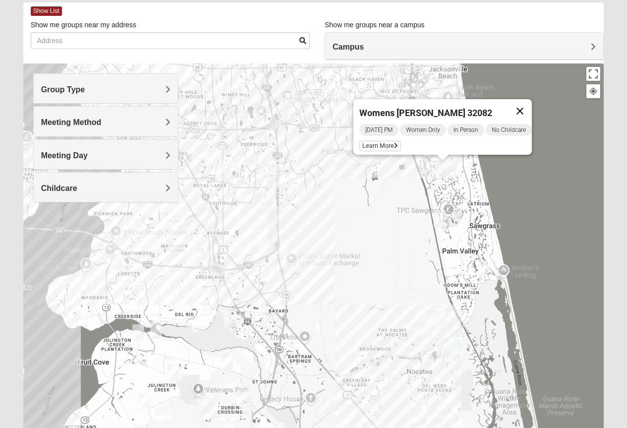
click at [528, 104] on button "Close" at bounding box center [520, 111] width 24 height 24
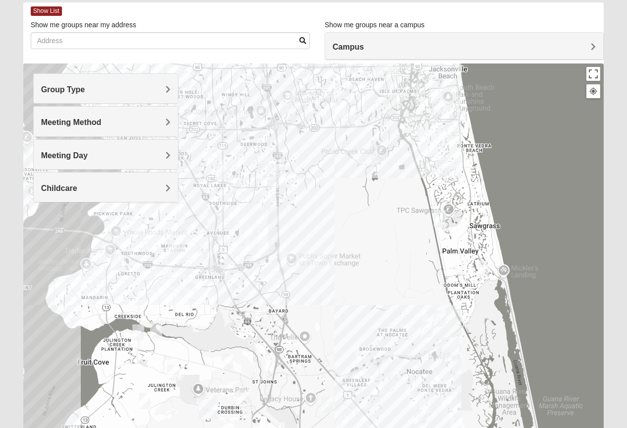
click at [449, 128] on img "Womens Barker/Johnson 32082" at bounding box center [451, 130] width 12 height 16
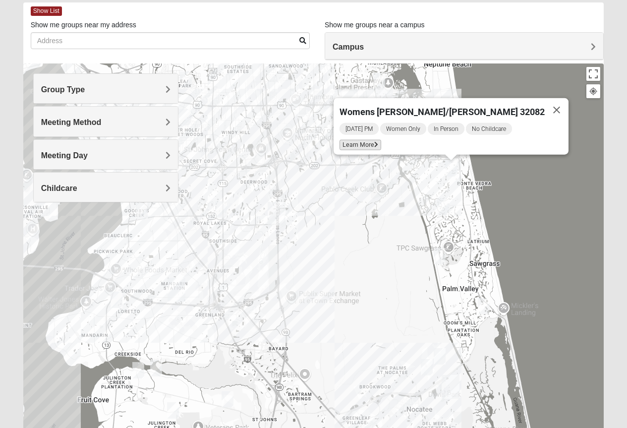
click at [381, 140] on span "Learn More" at bounding box center [361, 145] width 42 height 10
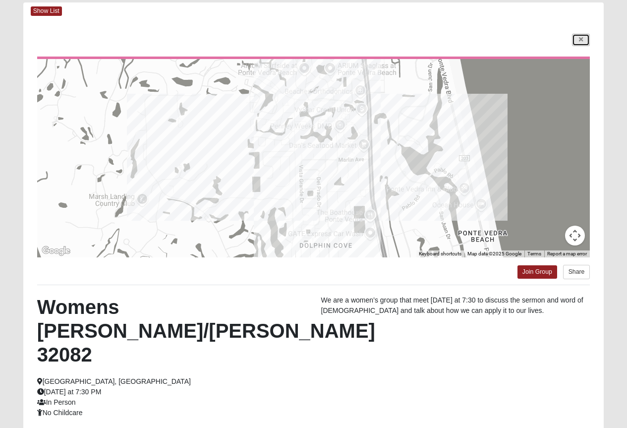
click at [578, 40] on link at bounding box center [581, 40] width 18 height 12
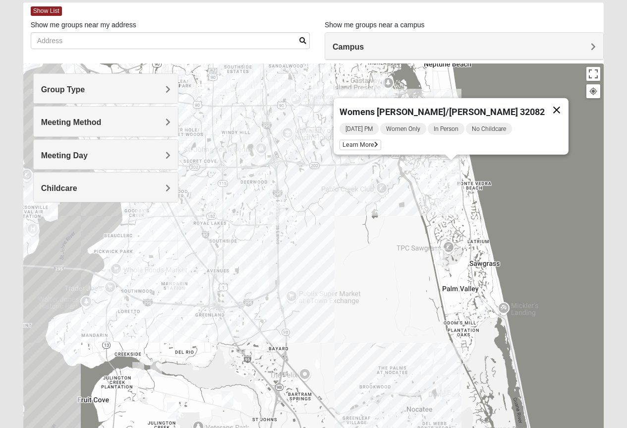
click at [545, 105] on button "Close" at bounding box center [557, 110] width 24 height 24
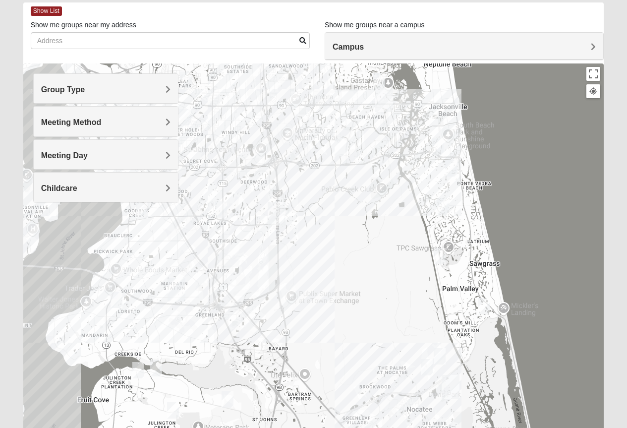
click at [440, 143] on img "Womens Doudna 32250" at bounding box center [438, 146] width 12 height 16
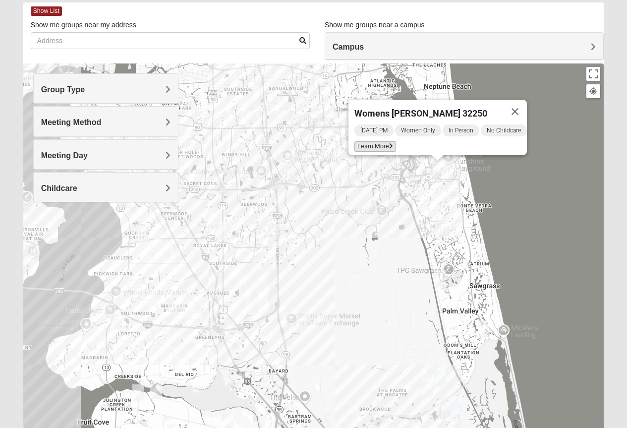
click at [389, 143] on icon at bounding box center [391, 146] width 4 height 6
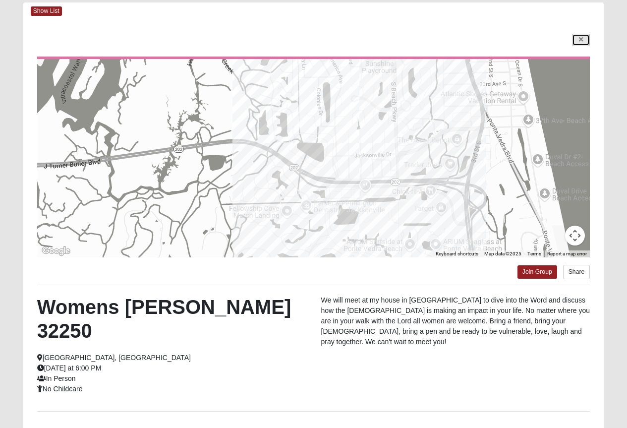
click at [581, 38] on icon at bounding box center [581, 40] width 4 height 6
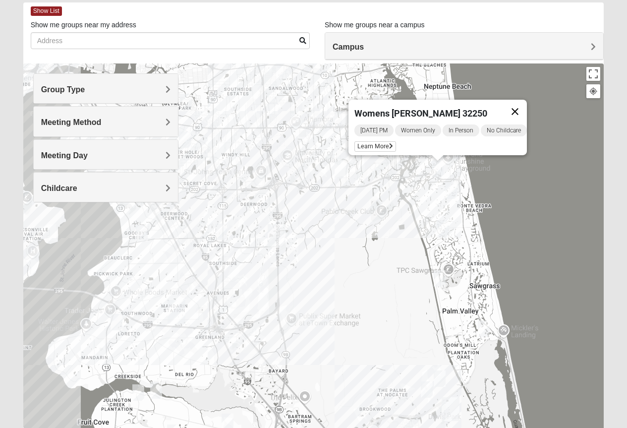
click at [526, 107] on button "Close" at bounding box center [515, 112] width 24 height 24
